Goal: Information Seeking & Learning: Obtain resource

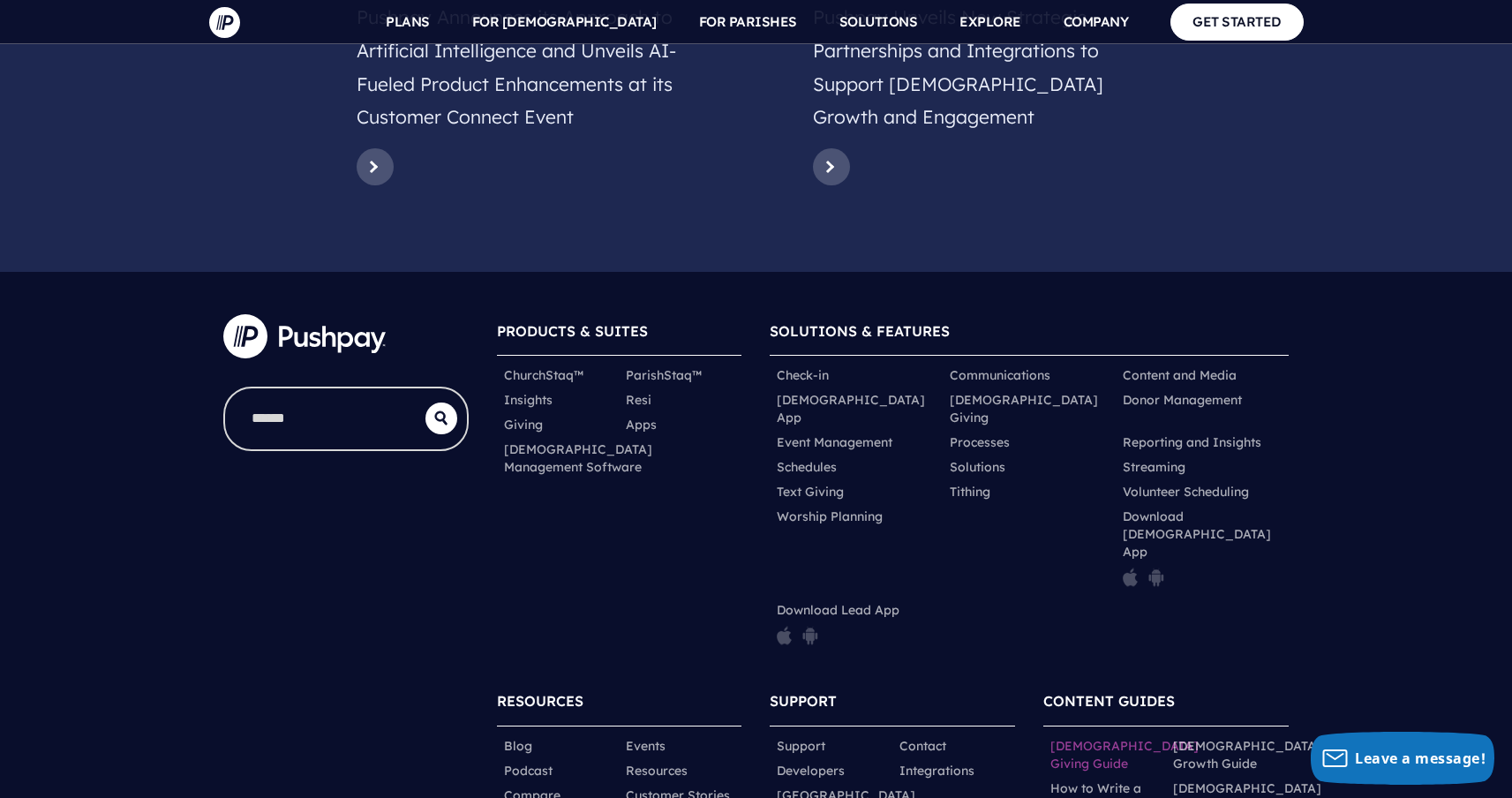
click at [1124, 737] on link "[DEMOGRAPHIC_DATA] Giving Guide" at bounding box center [1124, 755] width 149 height 35
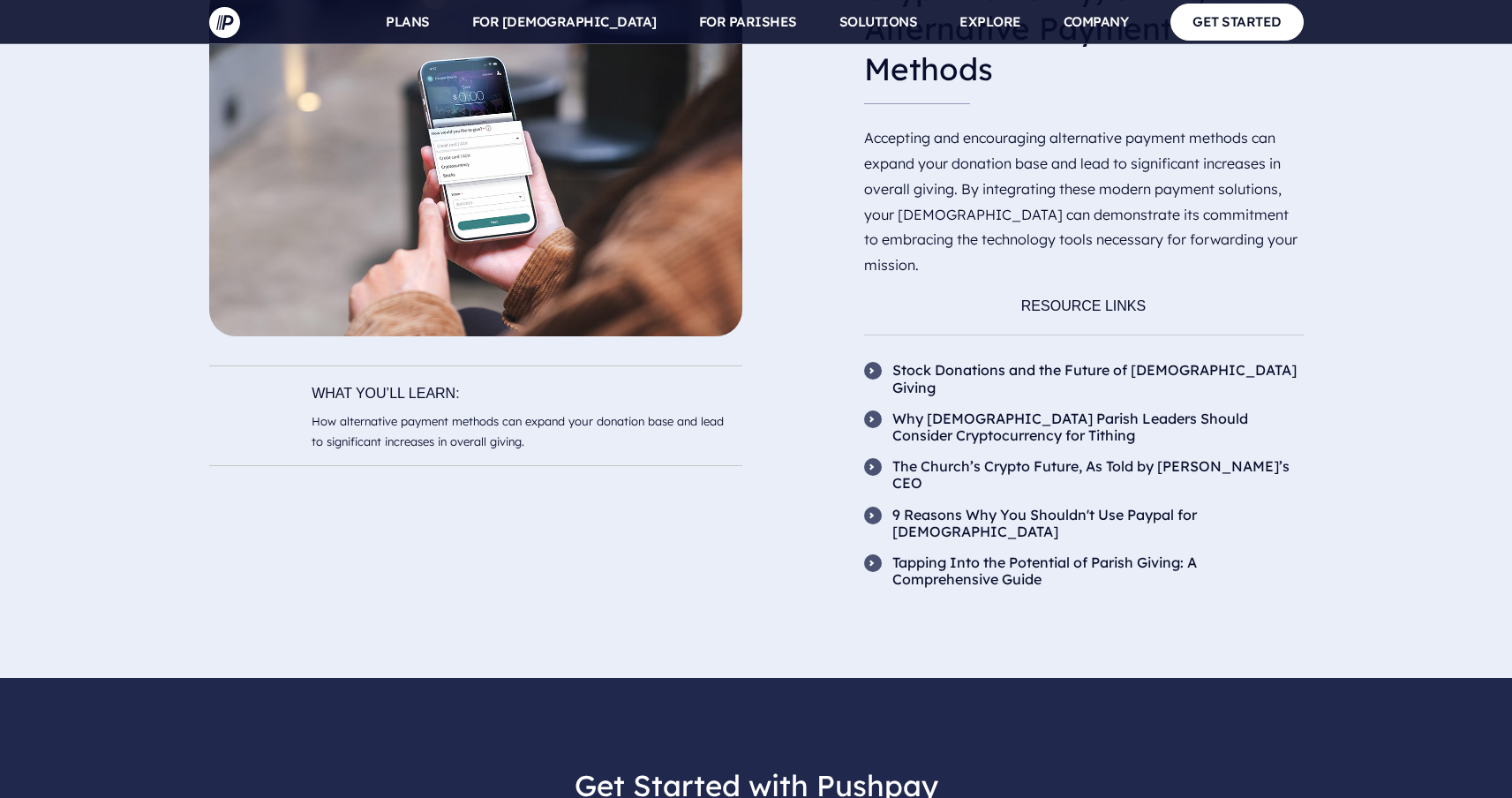
scroll to position [6702, 0]
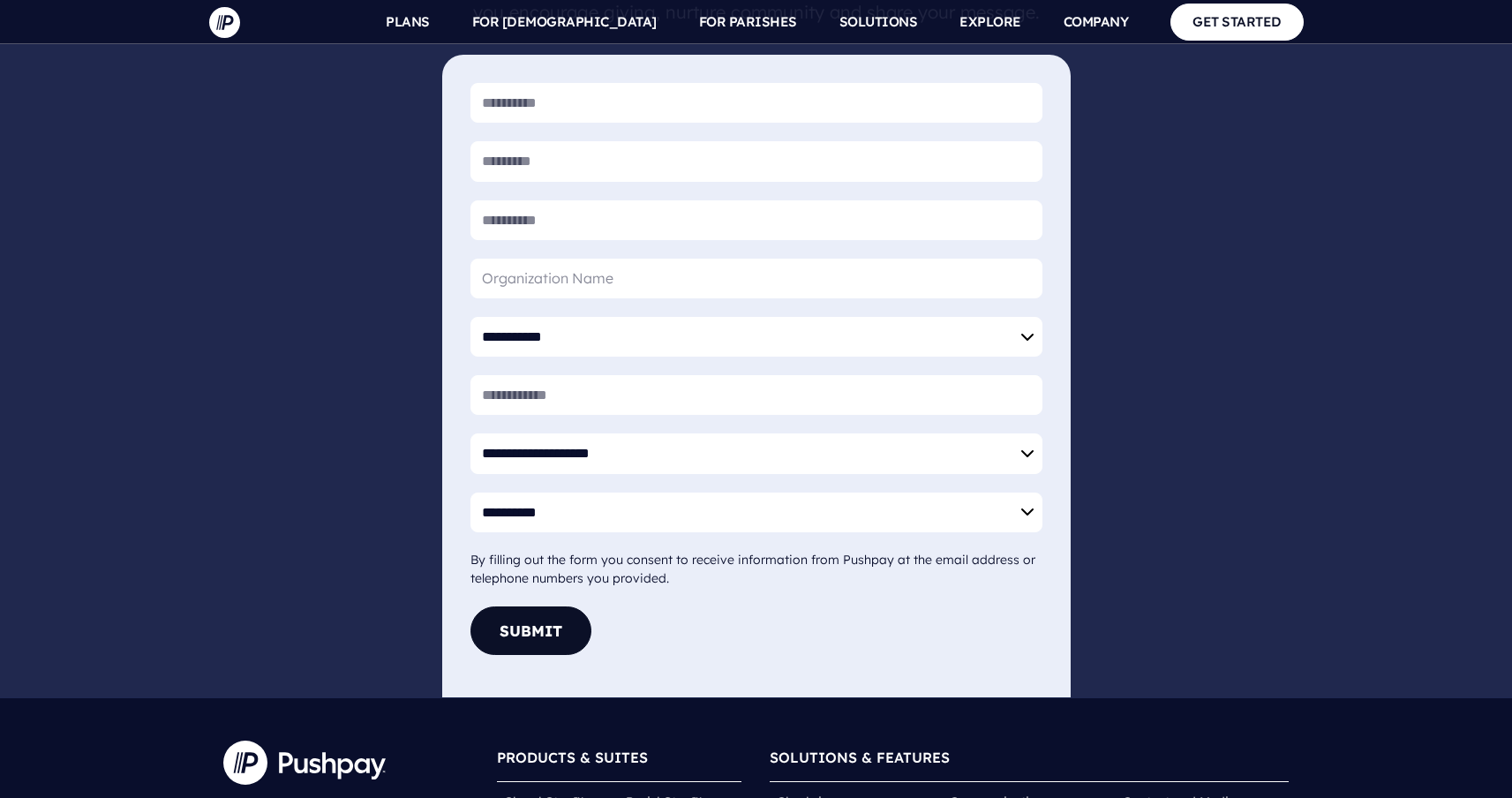
scroll to position [2798, 0]
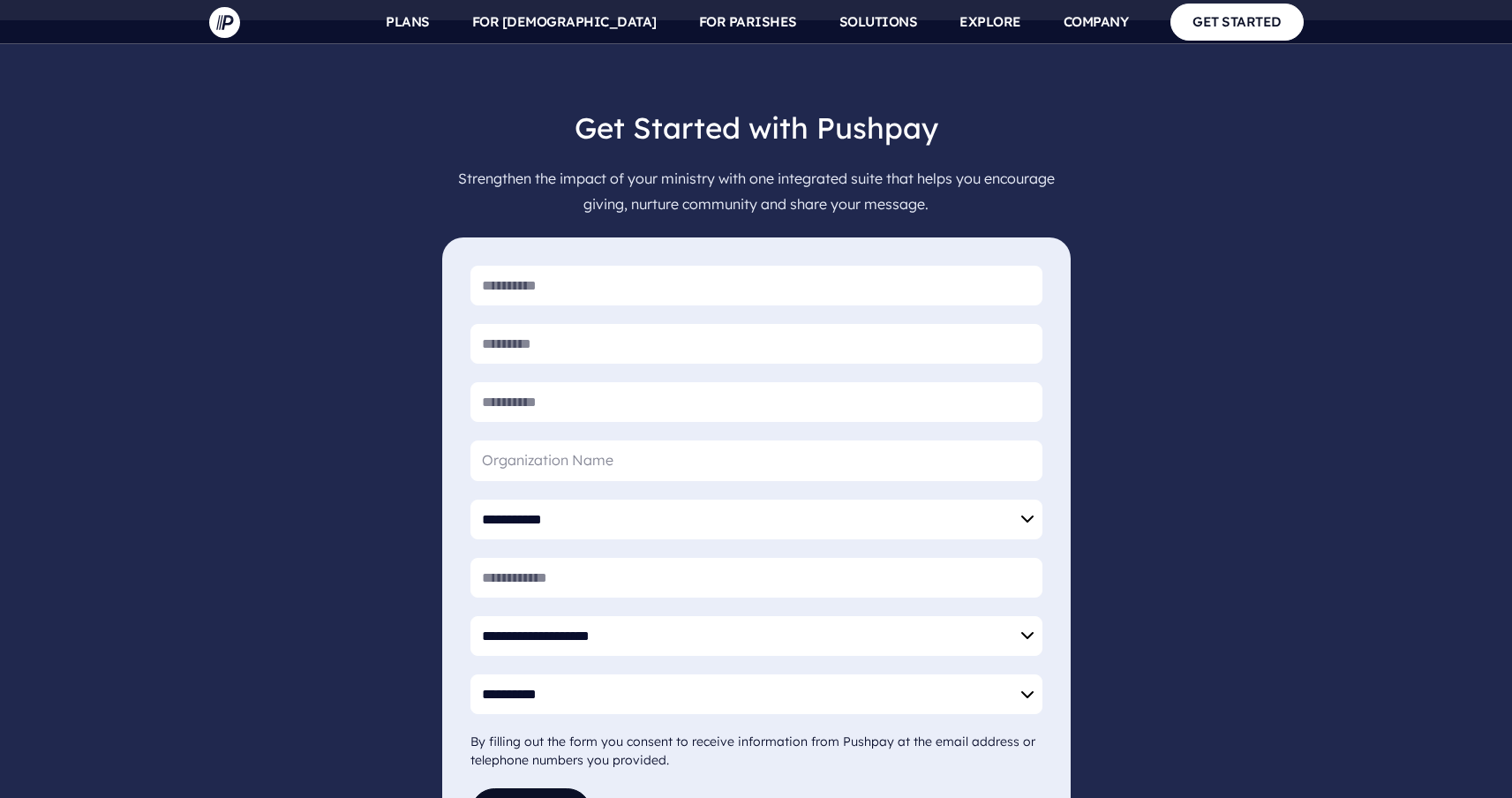
scroll to position [6702, 0]
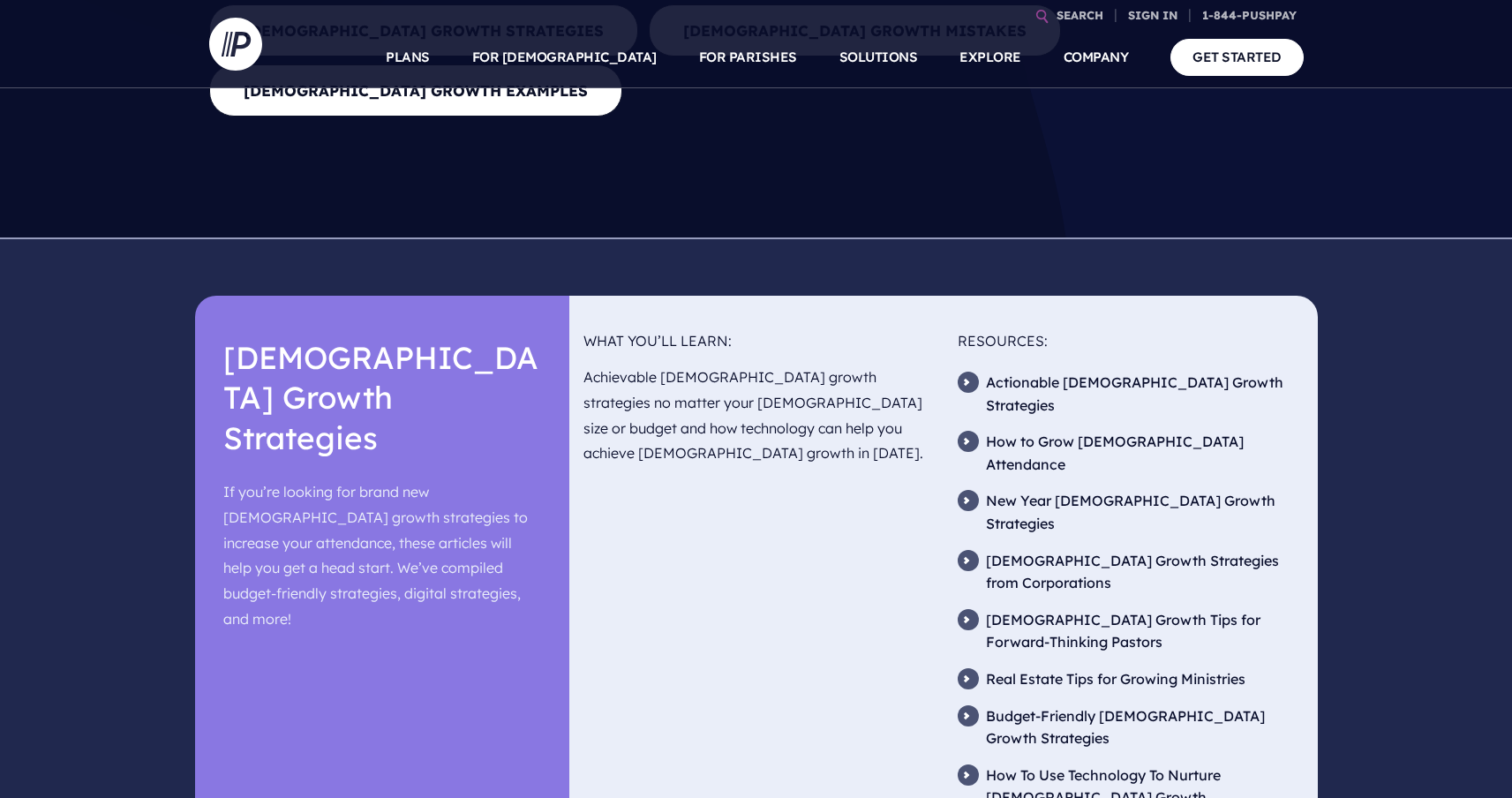
scroll to position [147, 0]
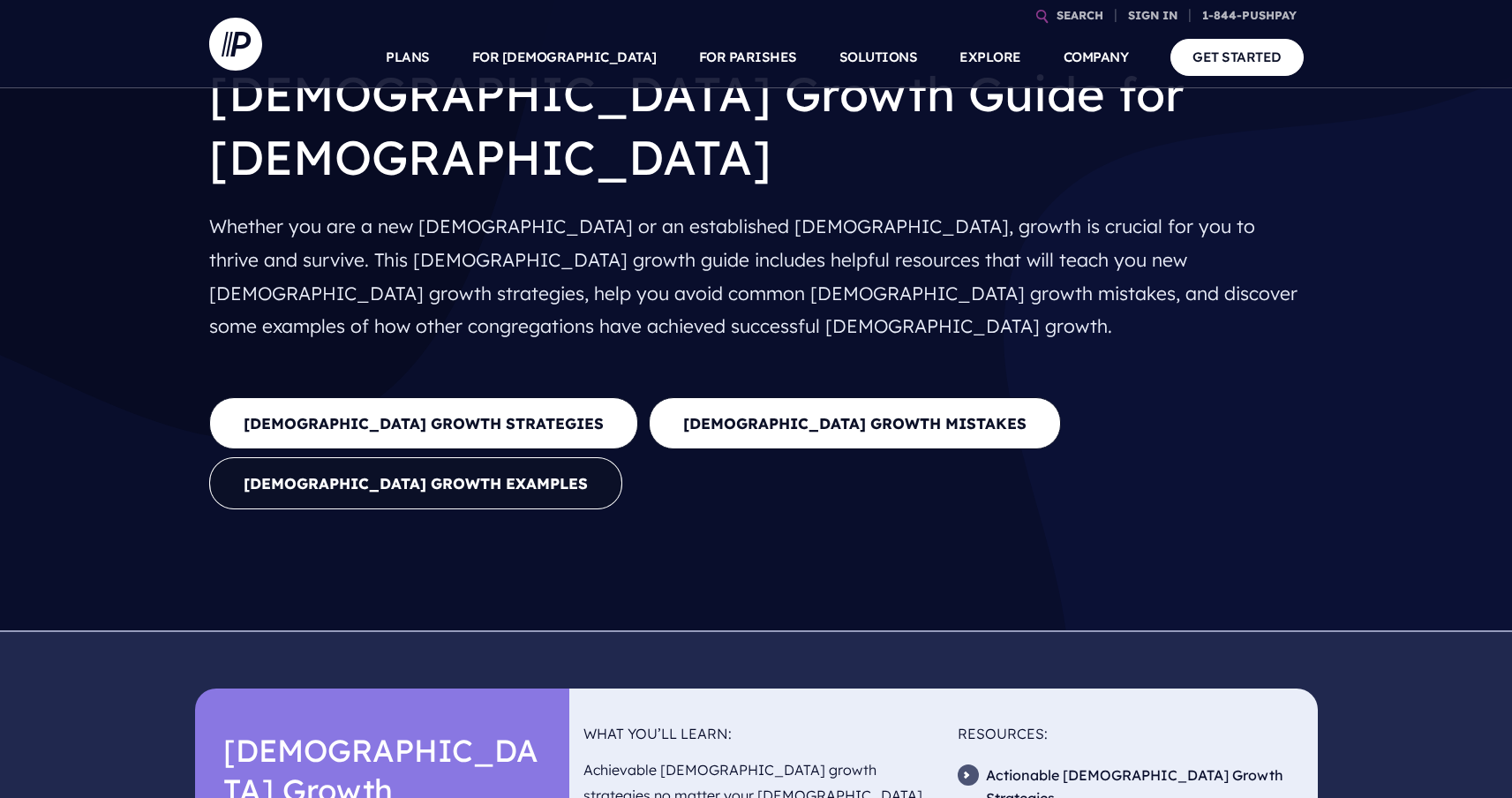
click at [622, 458] on link "[DEMOGRAPHIC_DATA] growth examples" at bounding box center [416, 483] width 413 height 52
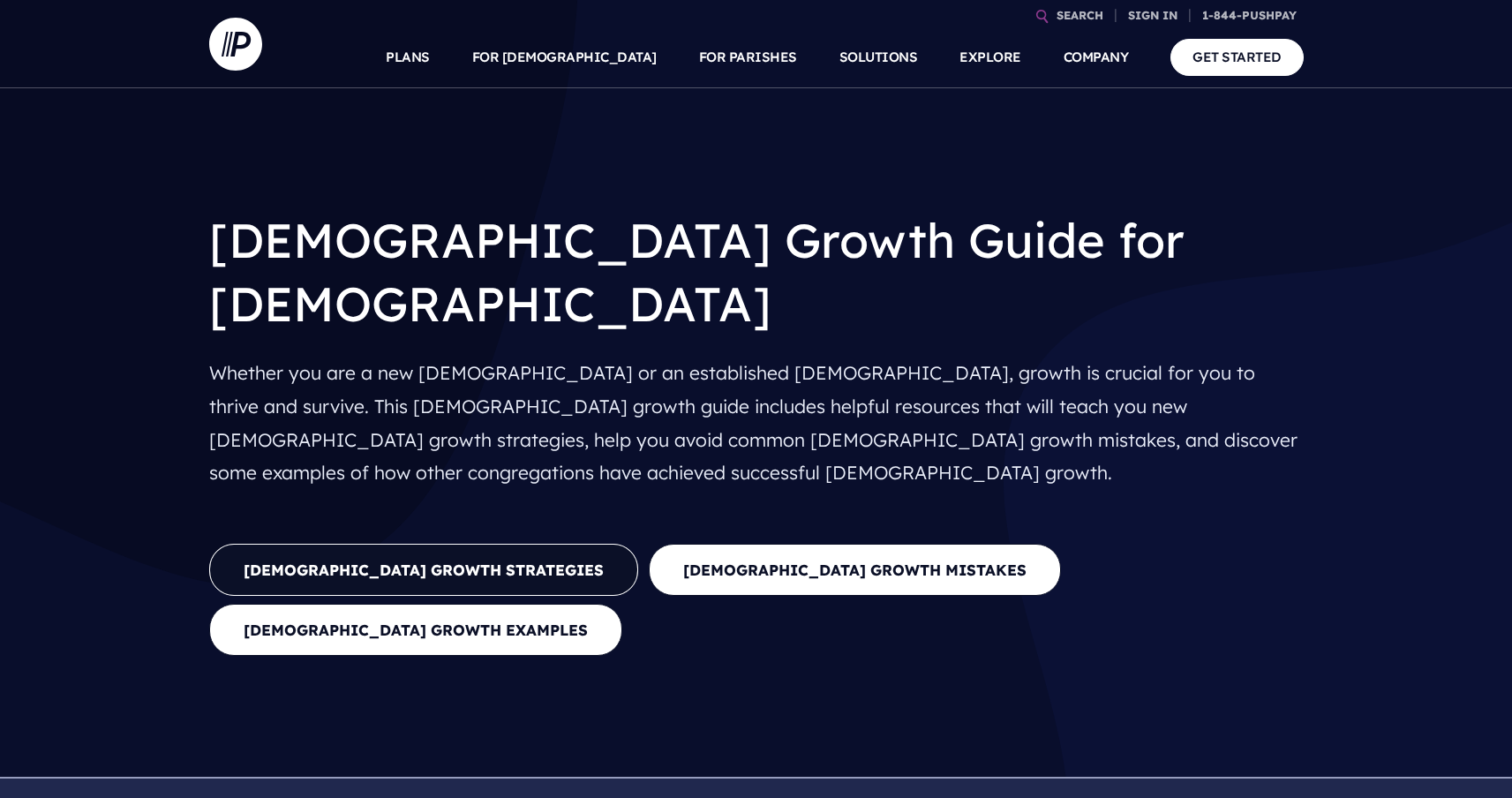
click at [410, 543] on link "church growth strategies" at bounding box center [424, 569] width 429 height 52
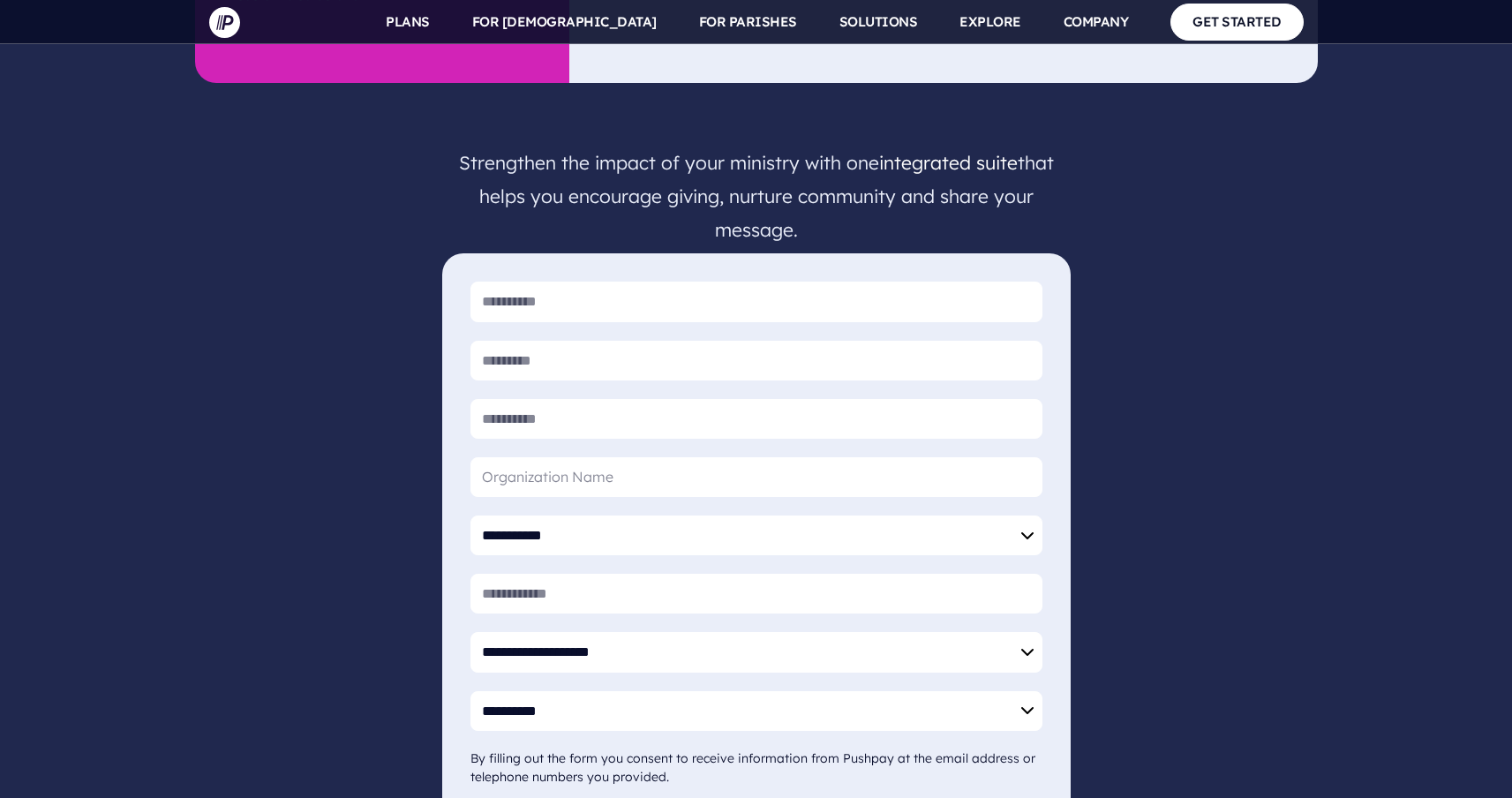
scroll to position [2708, 0]
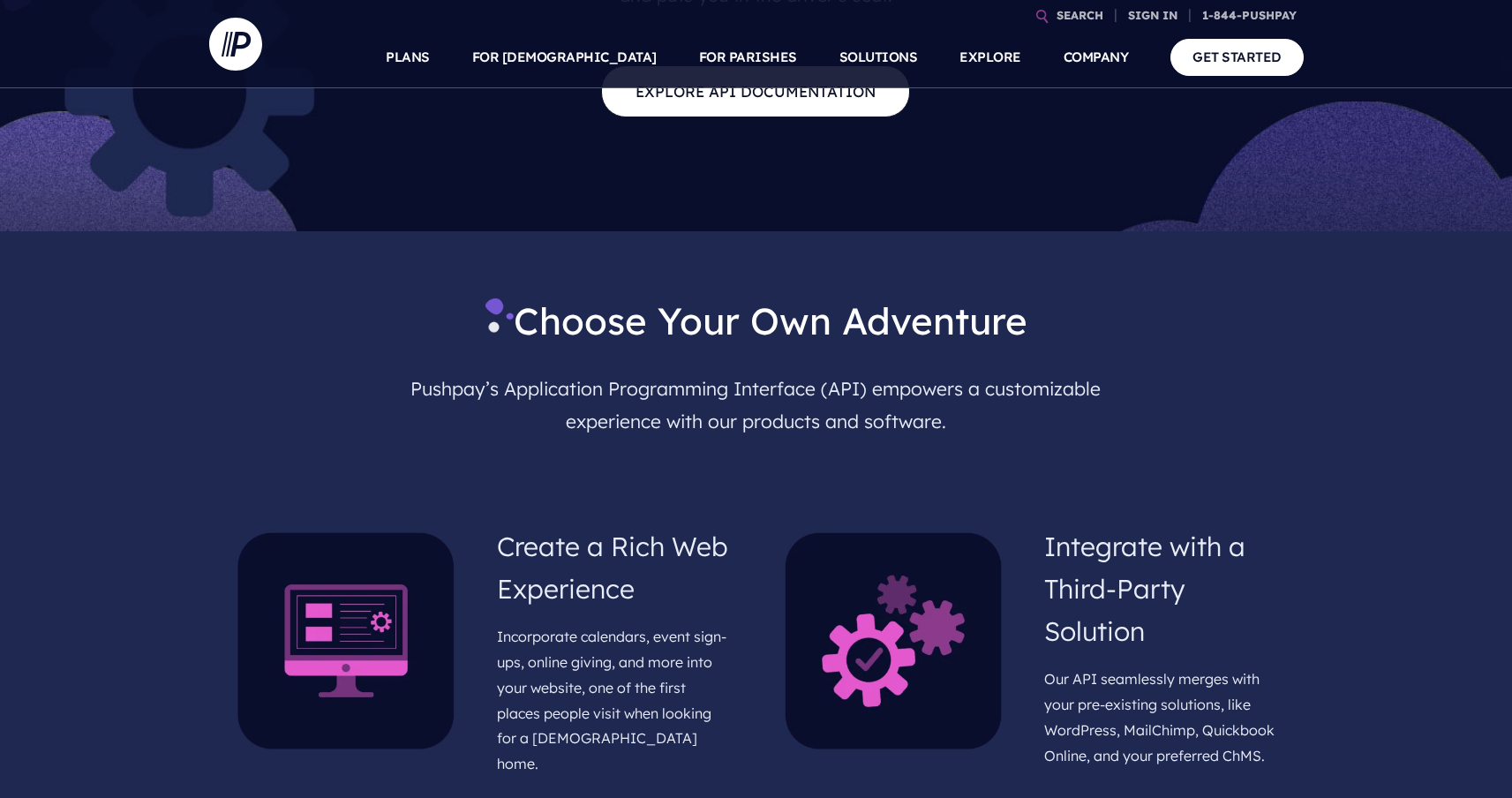
scroll to position [1371, 0]
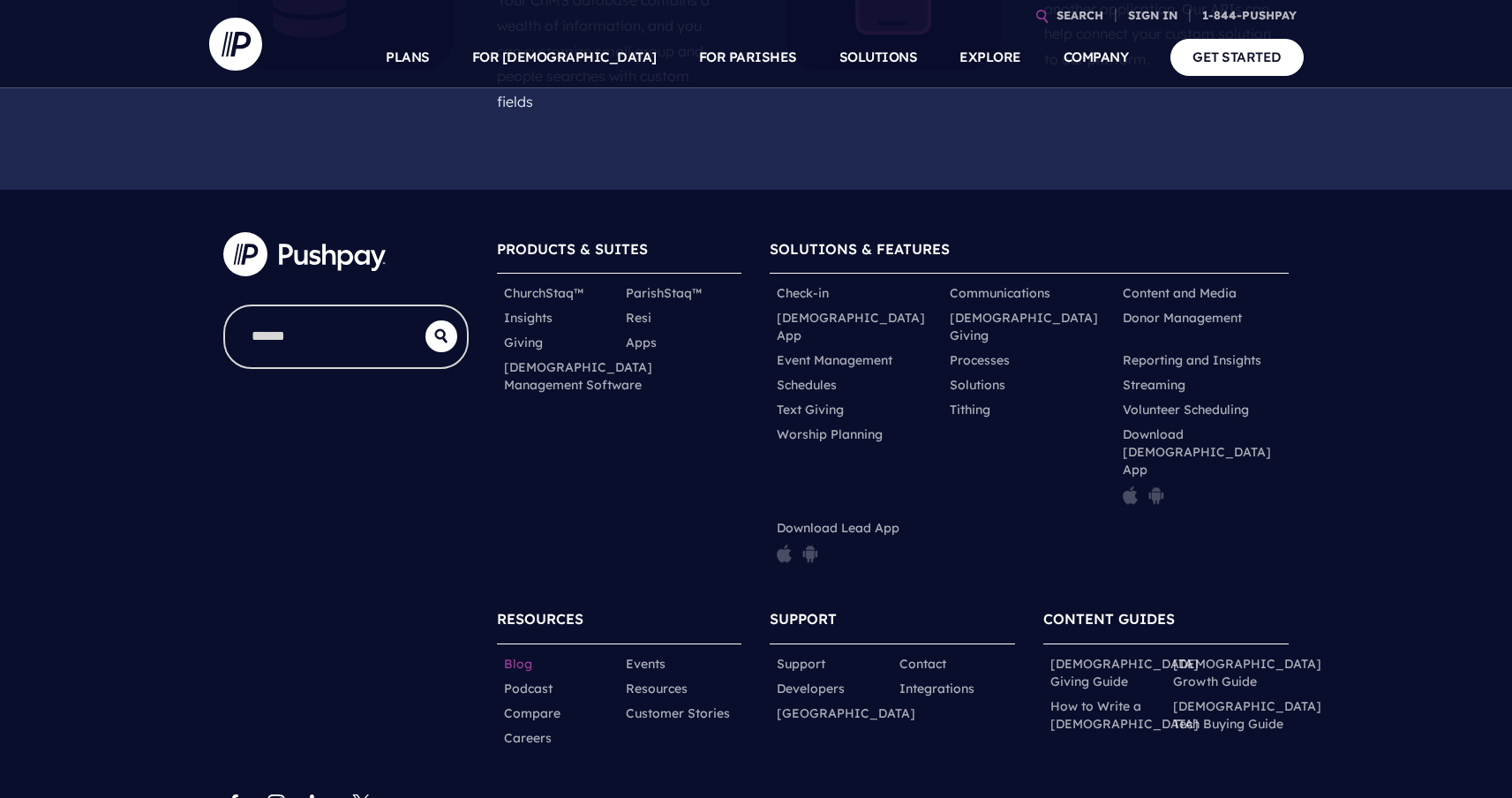
click at [515, 654] on link "Blog" at bounding box center [518, 663] width 29 height 18
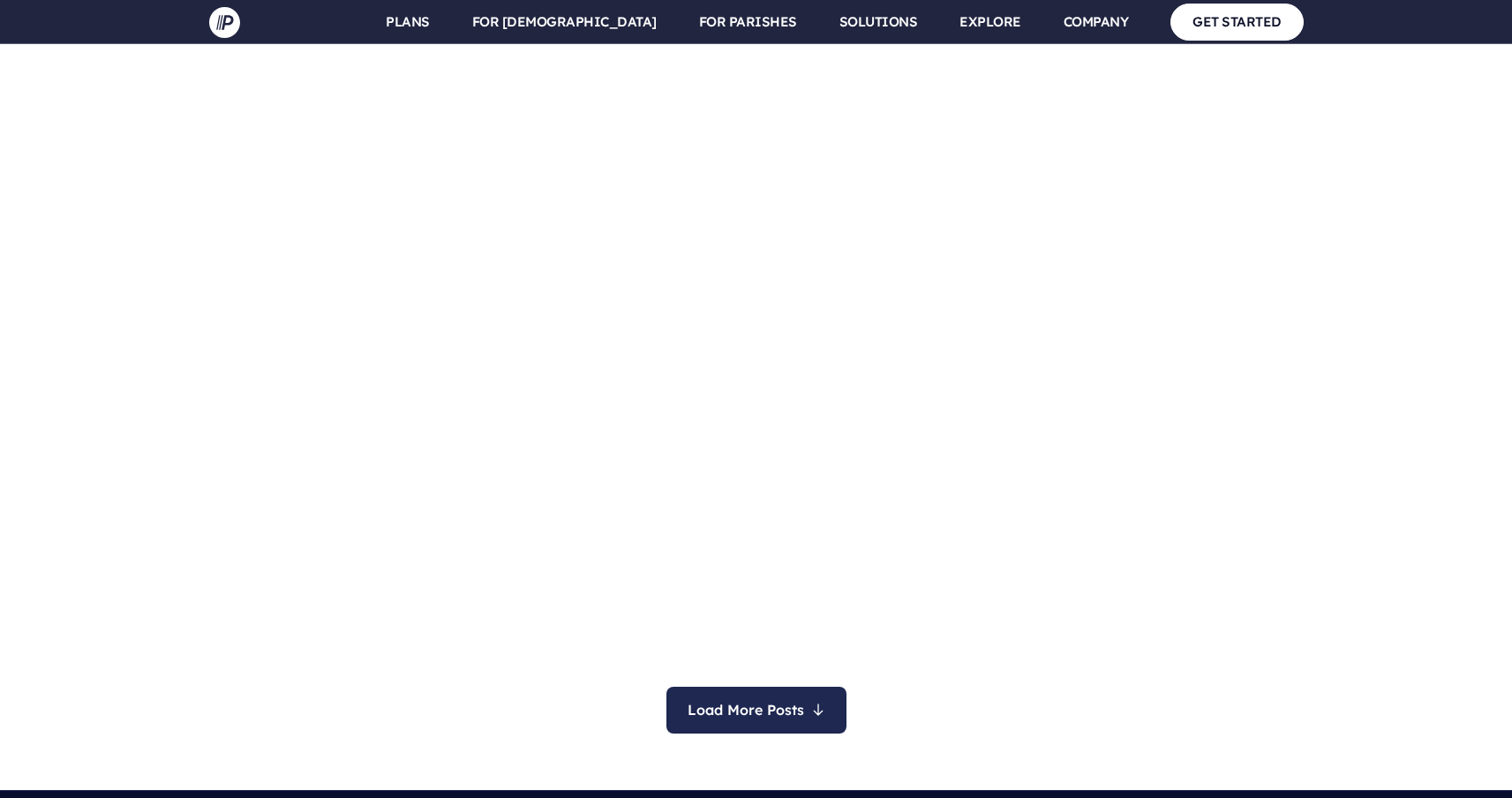
scroll to position [11632, 0]
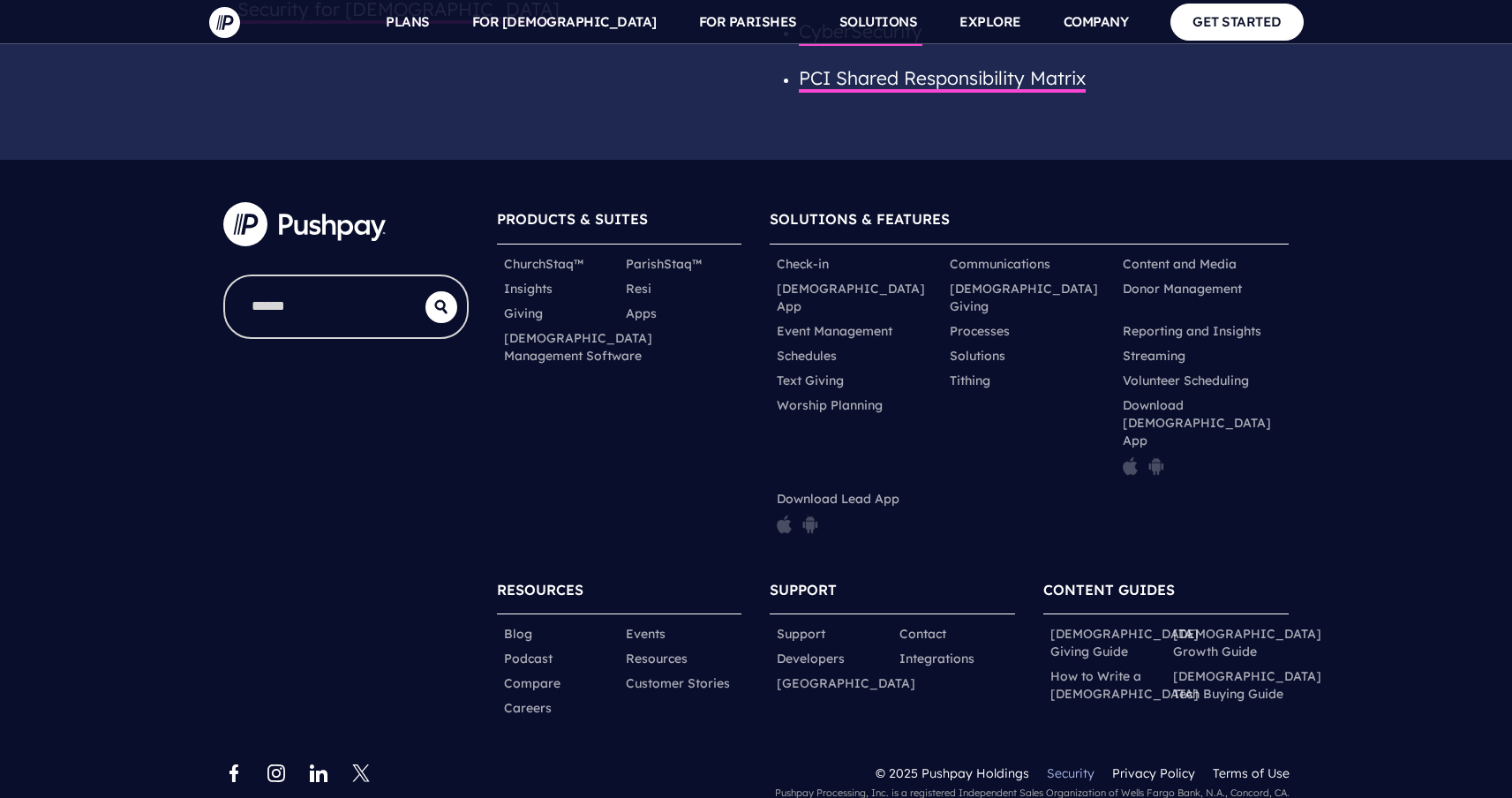
scroll to position [2905, 0]
click at [1088, 766] on link "Security" at bounding box center [1071, 773] width 47 height 16
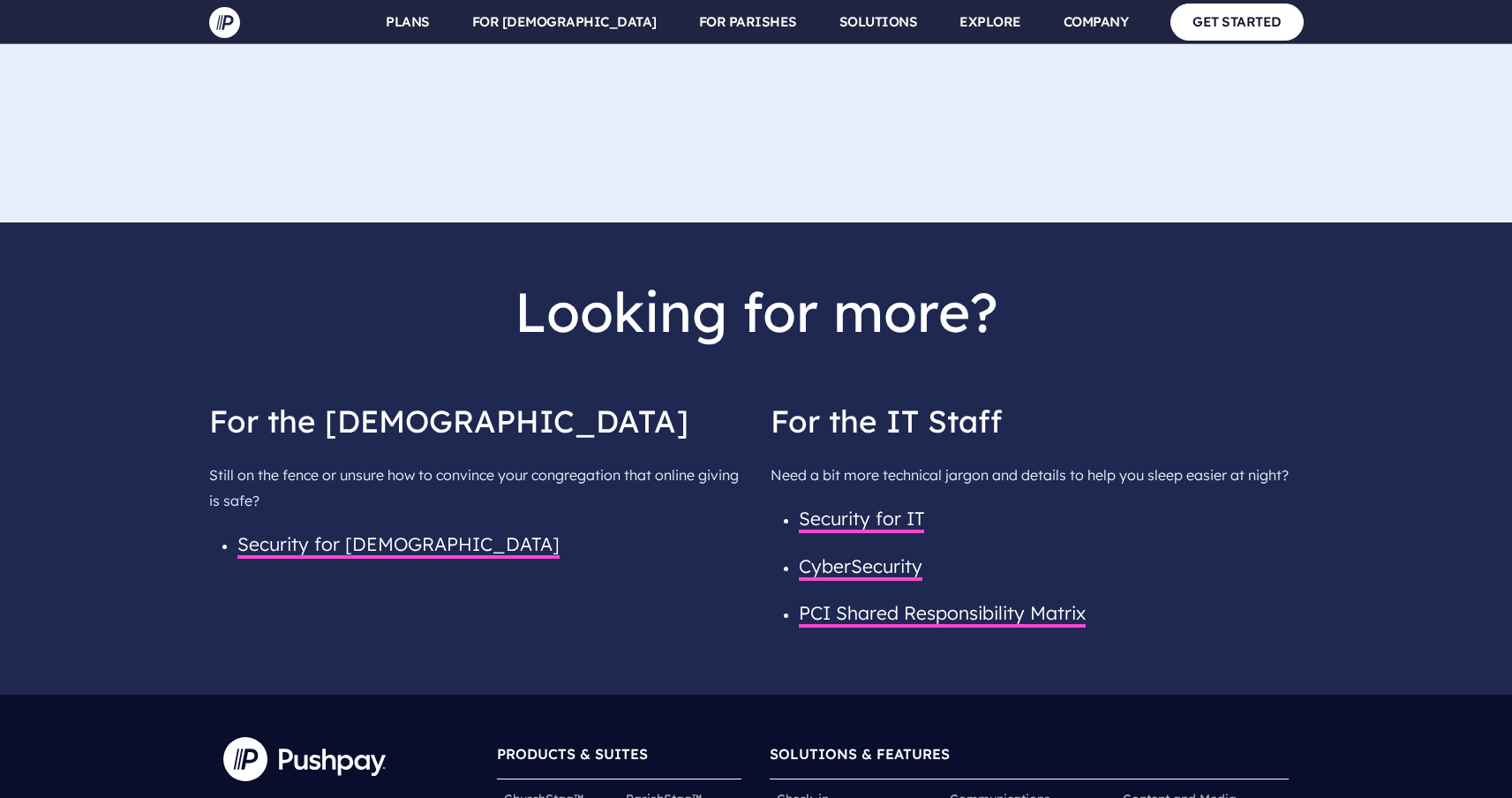
scroll to position [2316, 0]
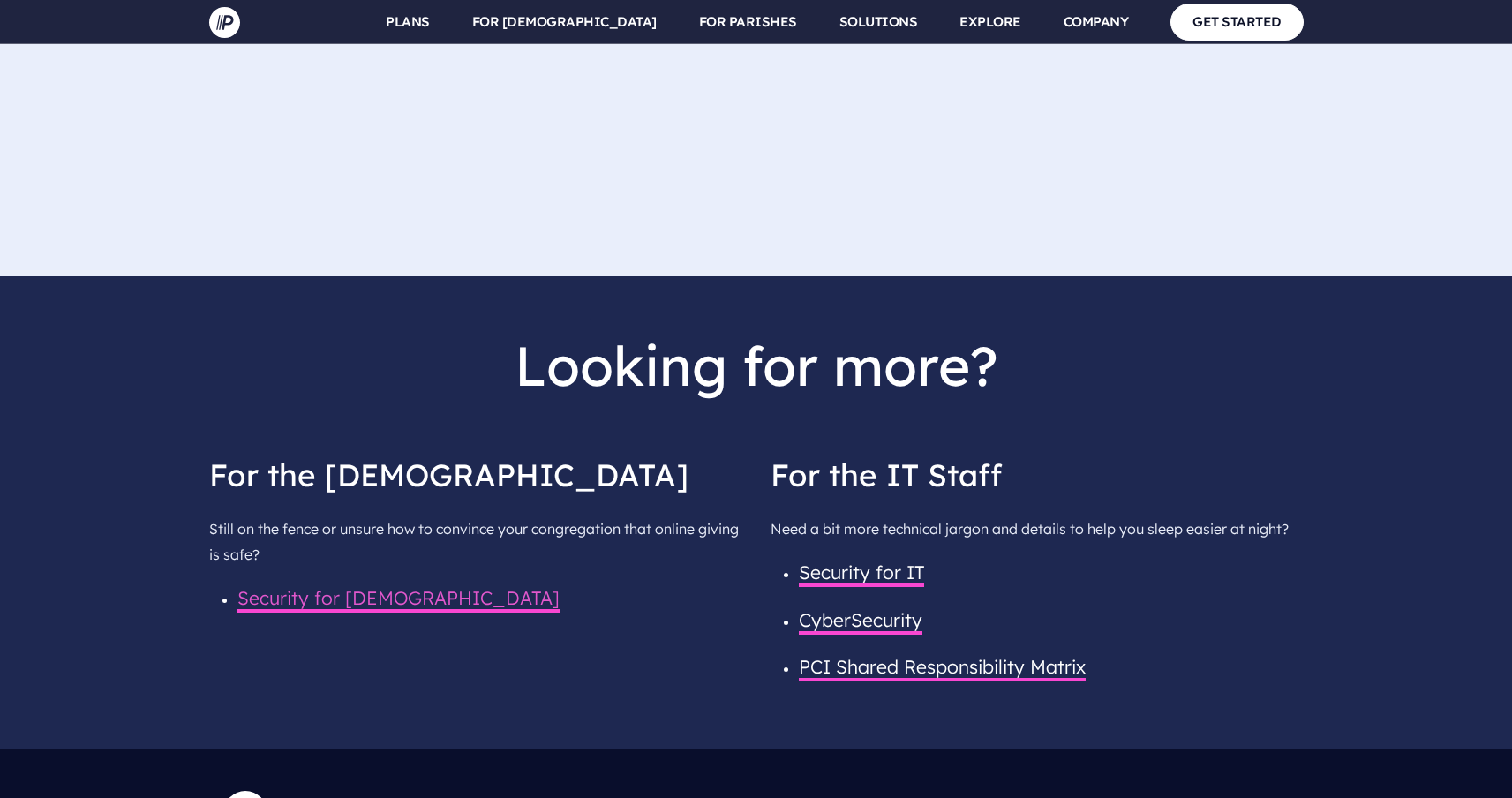
click at [351, 612] on span "Security for Pastors" at bounding box center [398, 599] width 322 height 27
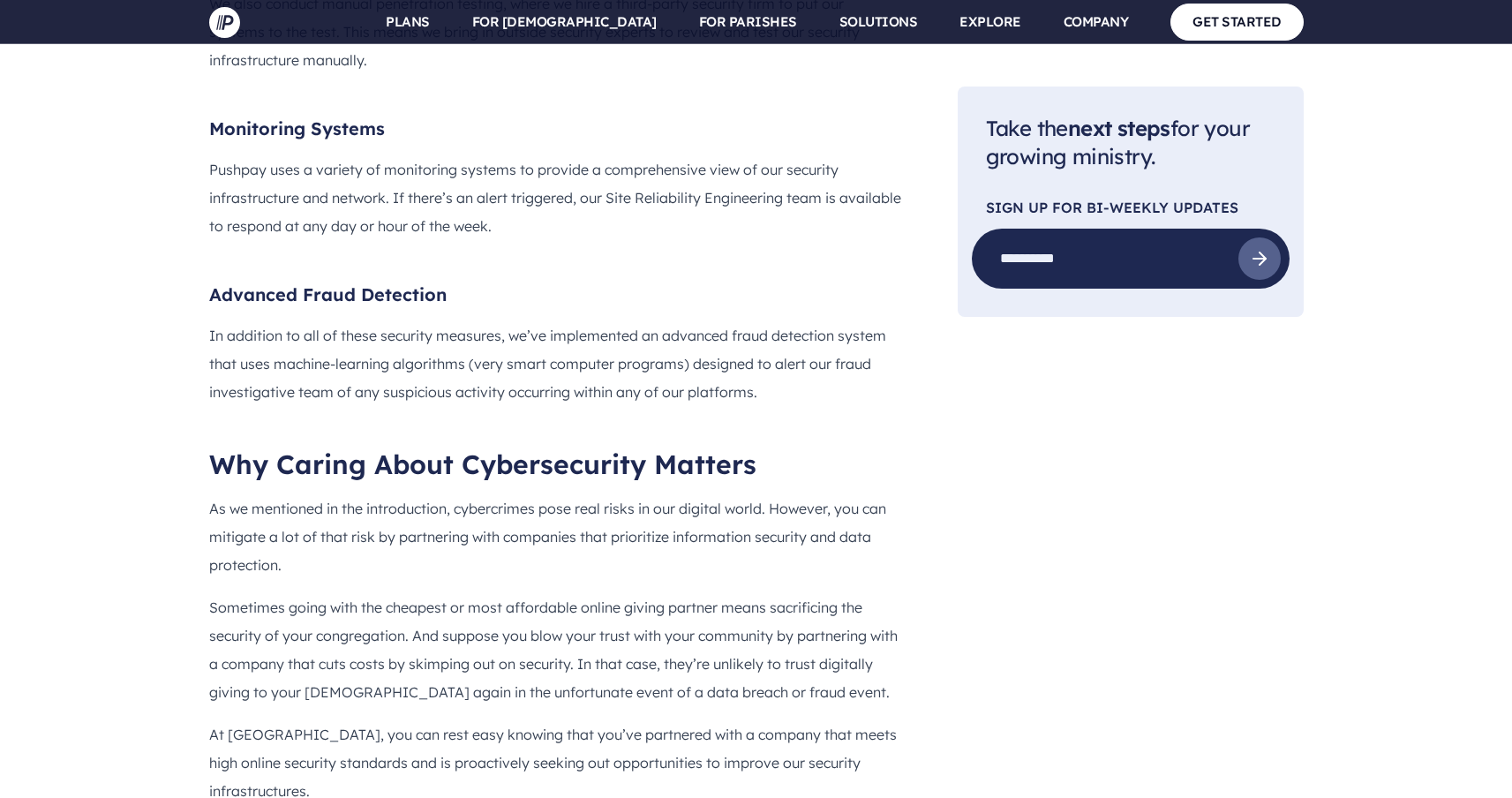
scroll to position [3741, 0]
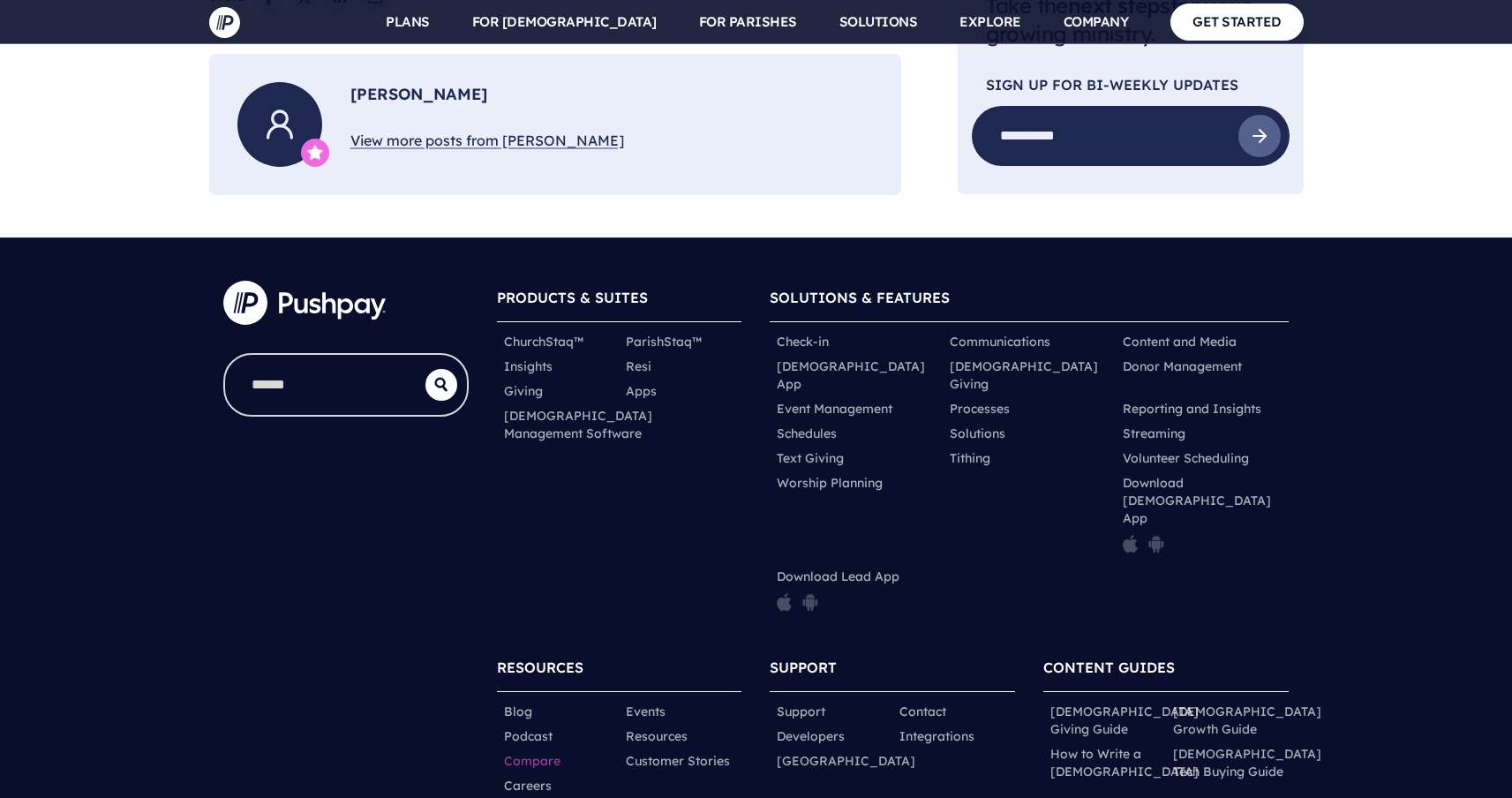
click at [545, 752] on link "Compare" at bounding box center [532, 761] width 56 height 18
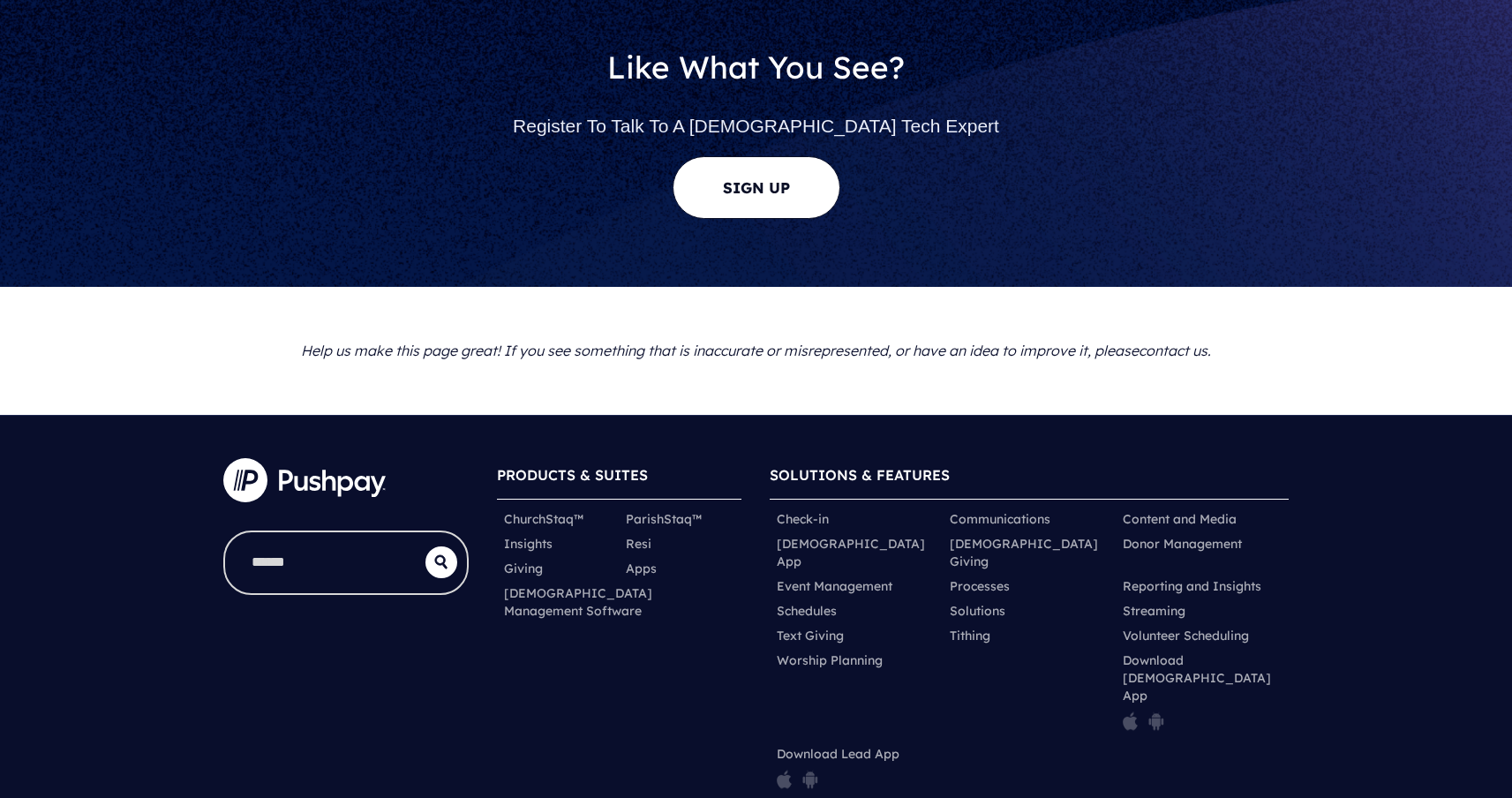
scroll to position [10552, 0]
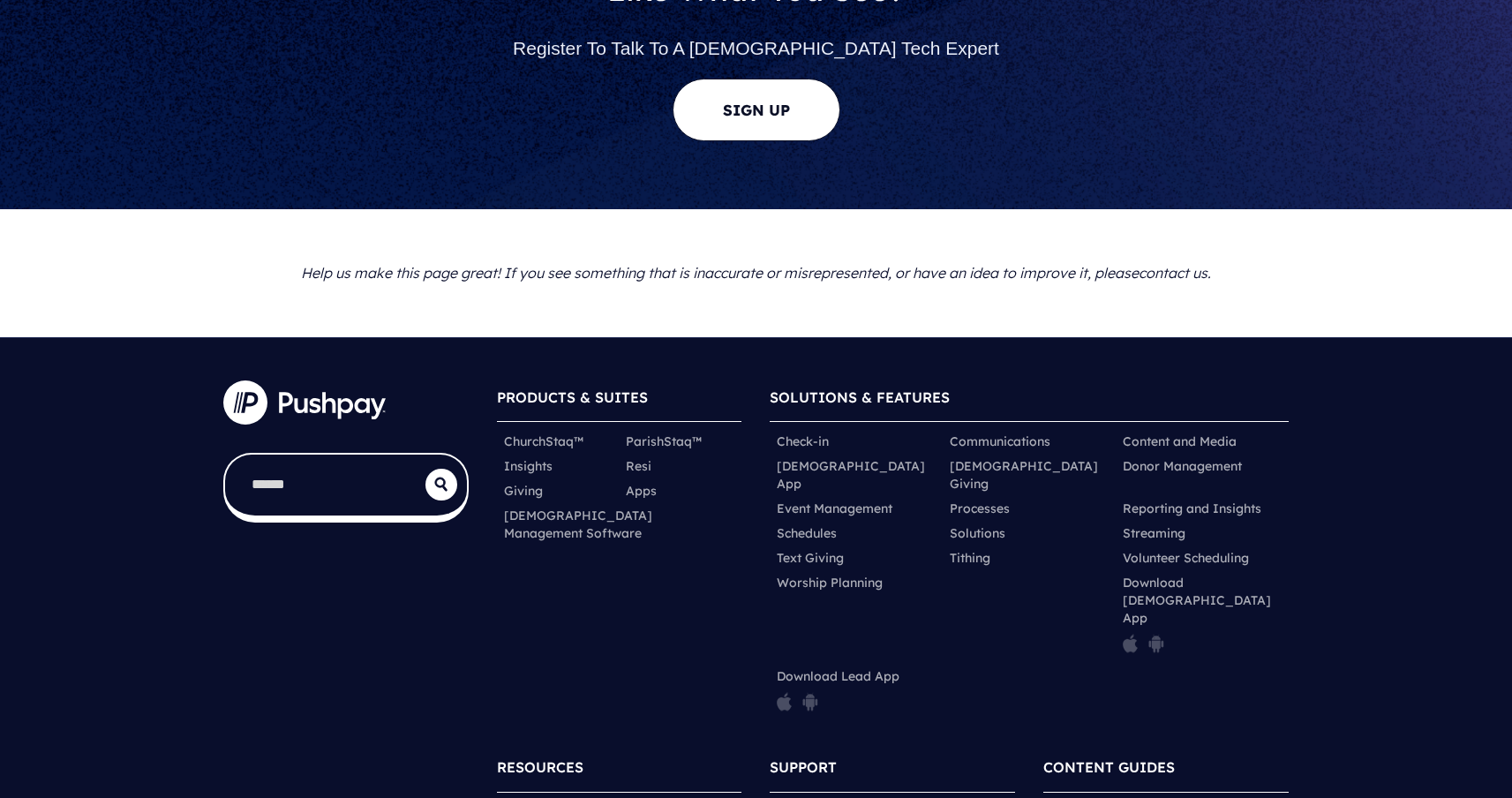
click at [330, 455] on input "search" at bounding box center [326, 485] width 201 height 61
type input "***"
click at [425, 468] on button "submit" at bounding box center [441, 484] width 32 height 31
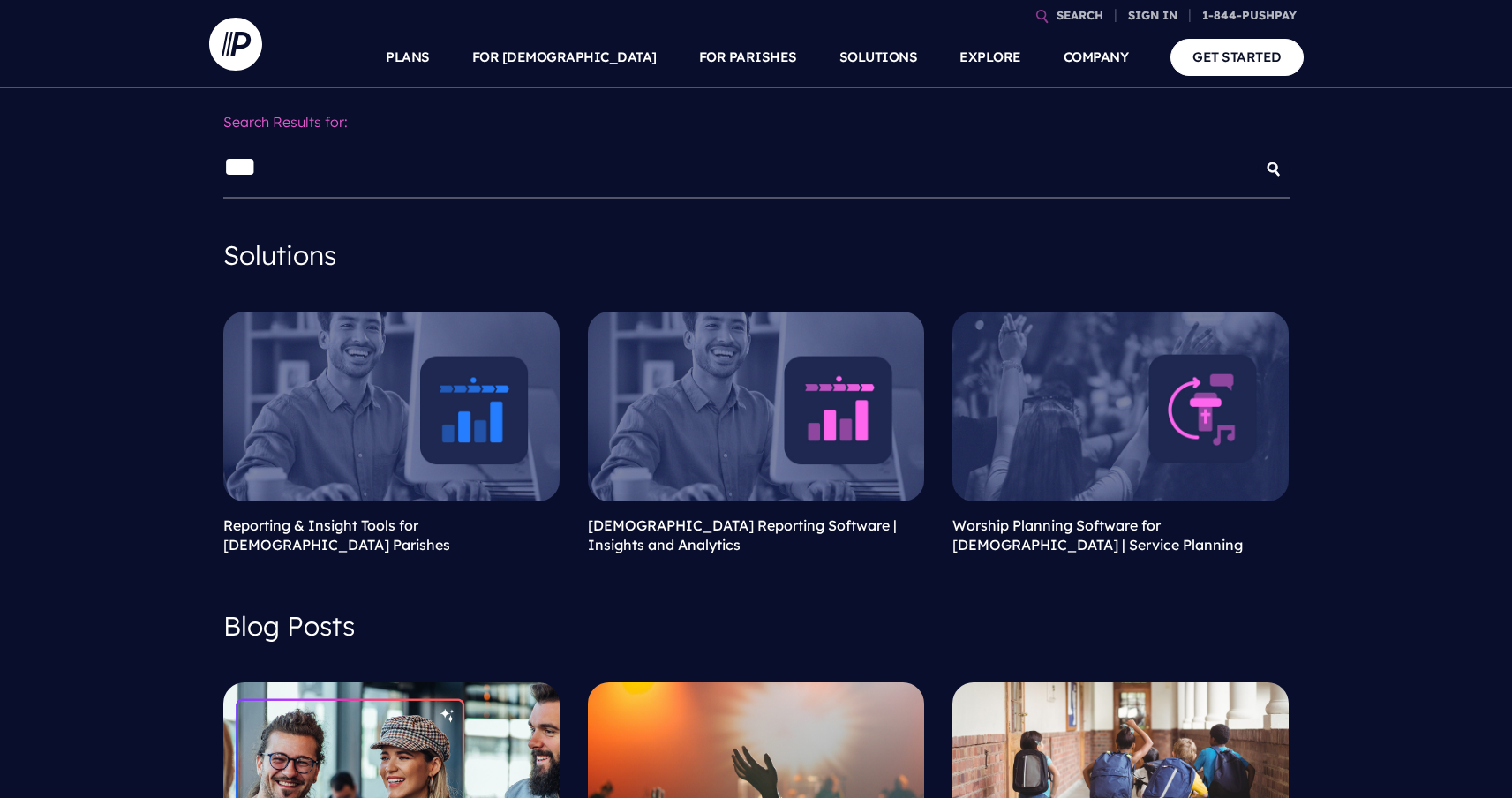
click at [364, 383] on link at bounding box center [392, 406] width 337 height 189
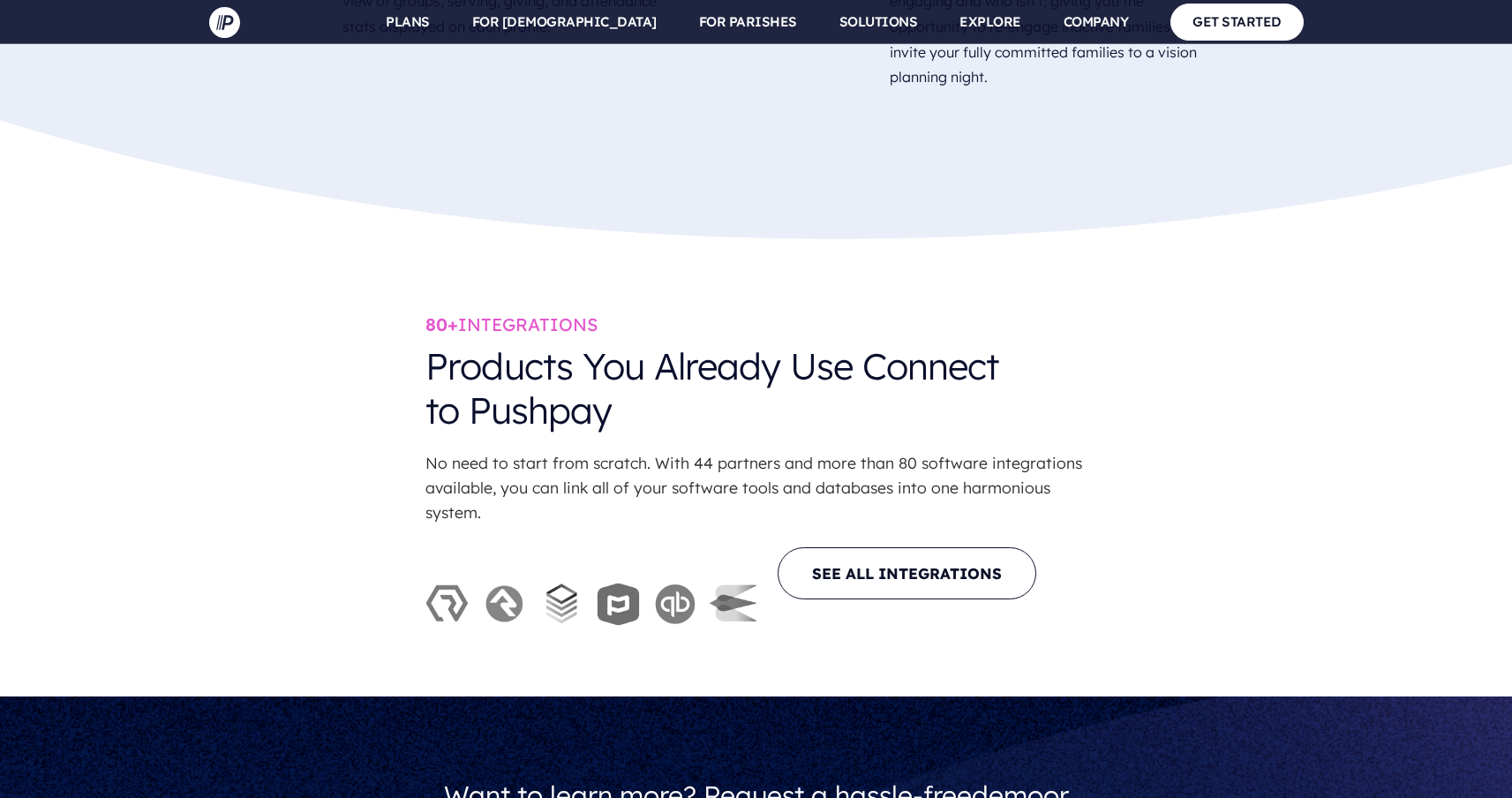
scroll to position [4632, 0]
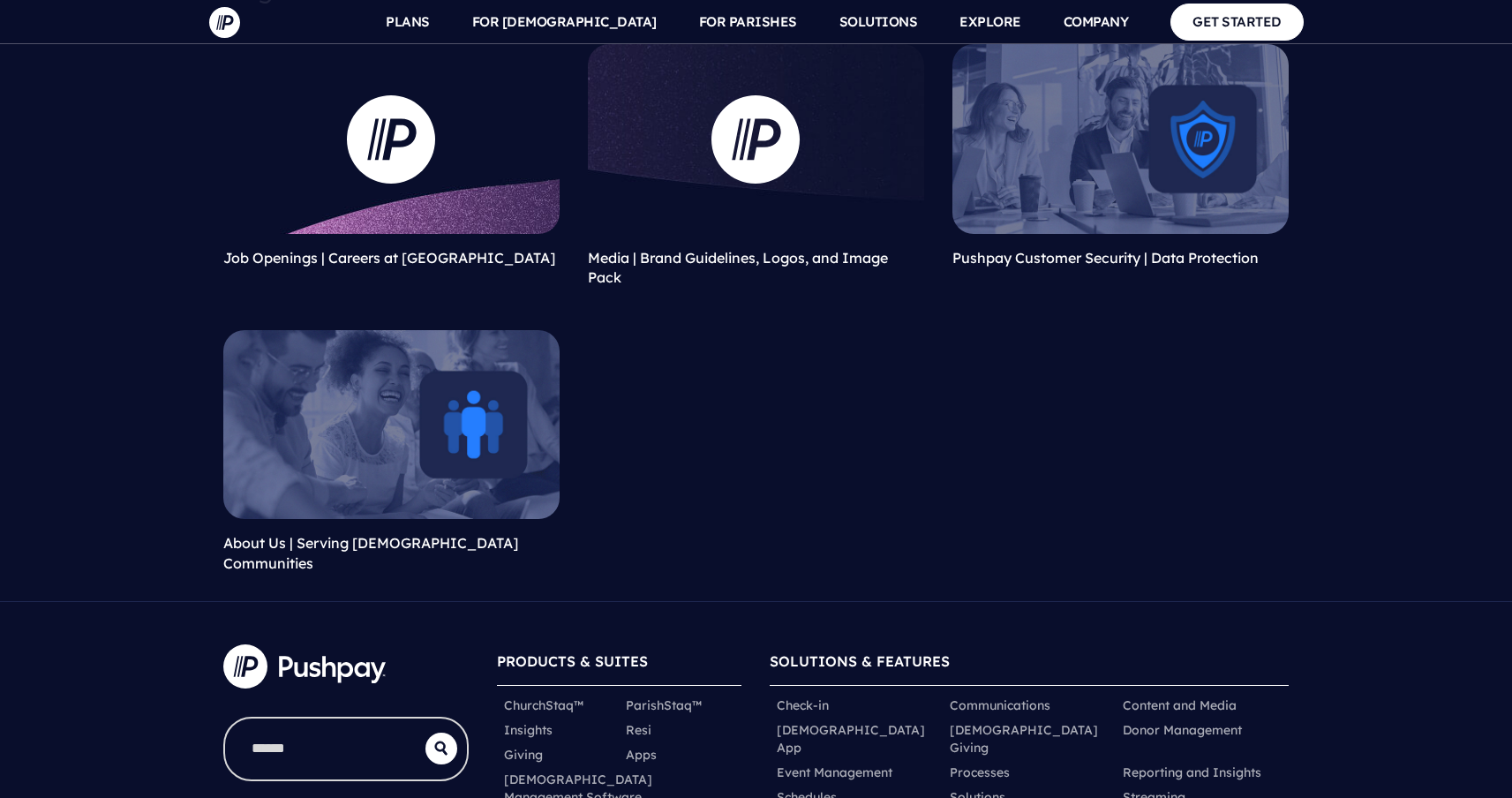
scroll to position [3933, 0]
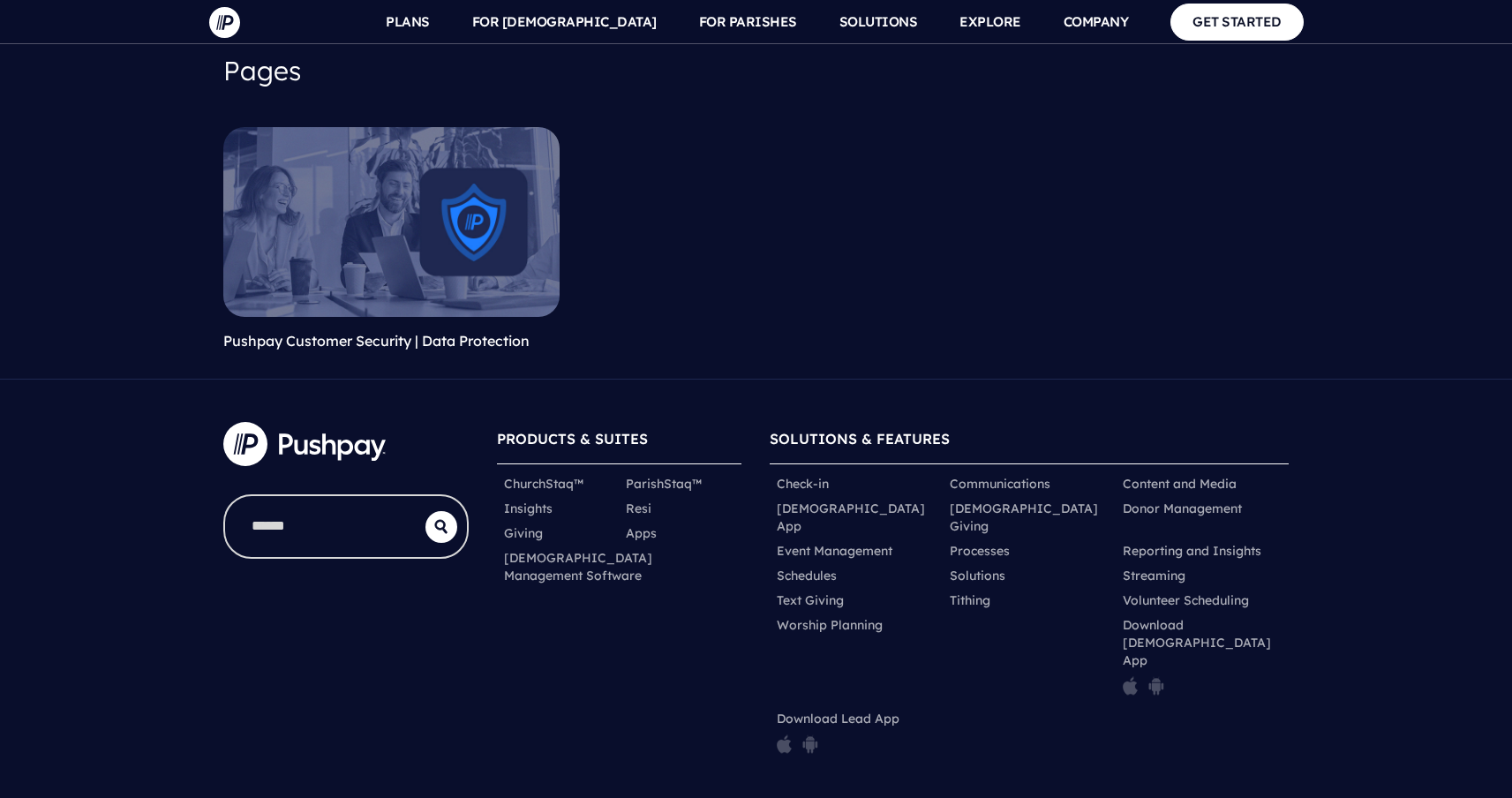
scroll to position [1940, 0]
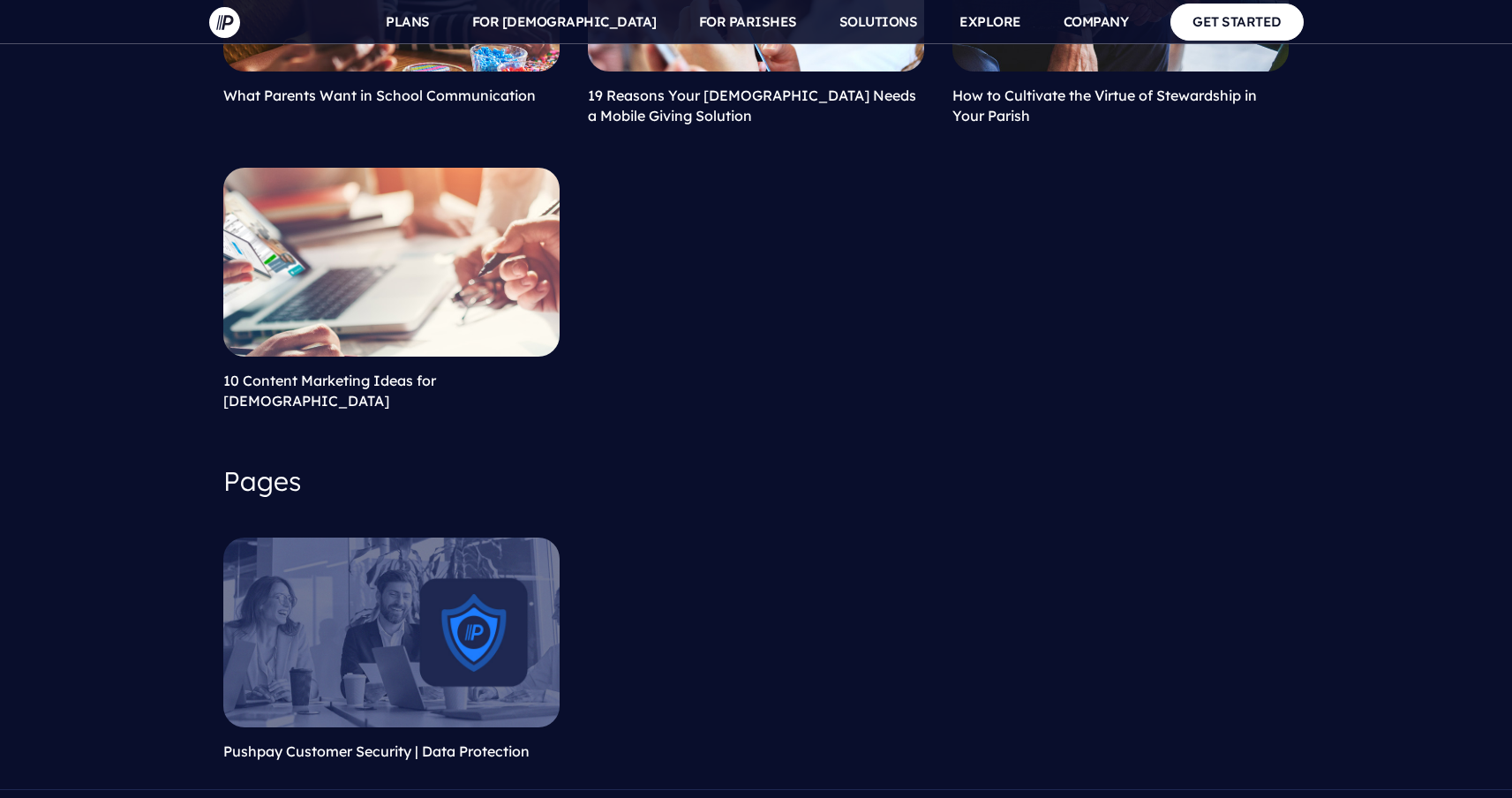
click at [413, 604] on link at bounding box center [392, 632] width 337 height 189
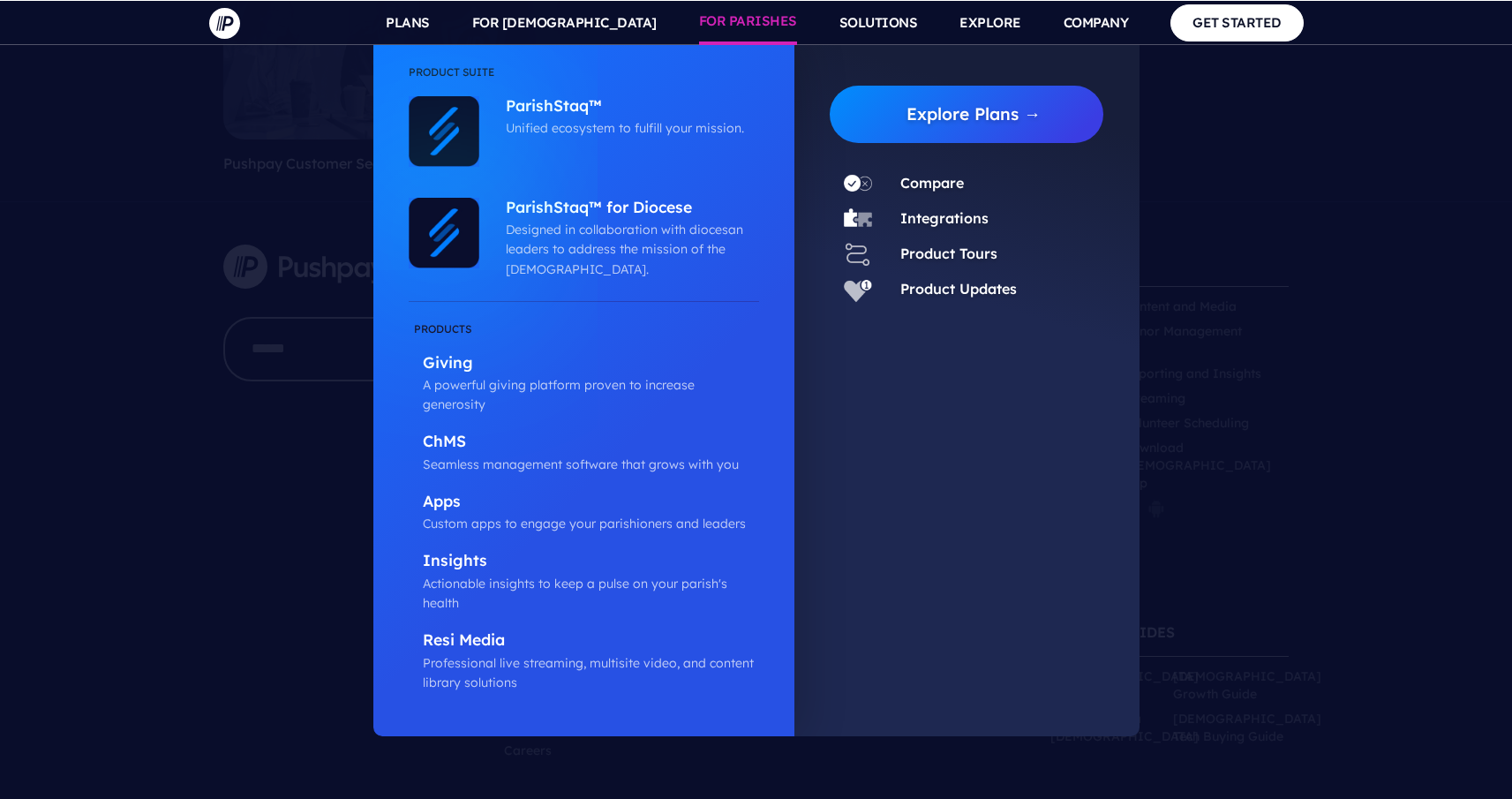
scroll to position [2528, 0]
